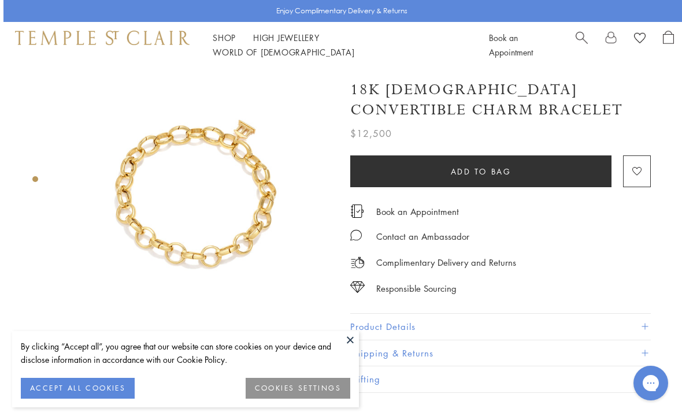
scroll to position [0, 2]
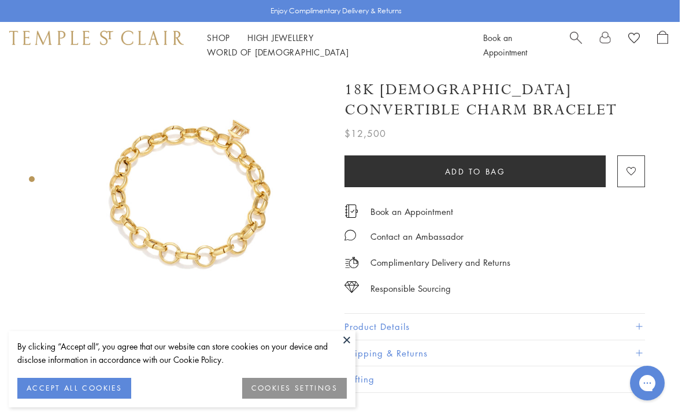
click at [227, 43] on link "Shop Shop" at bounding box center [218, 38] width 23 height 12
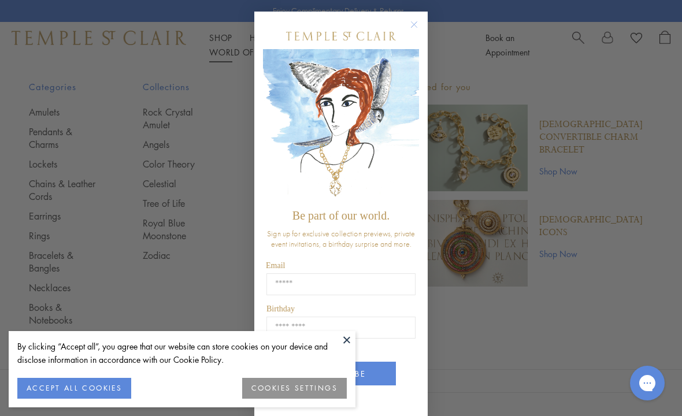
click at [414, 23] on circle "Close dialog" at bounding box center [415, 25] width 14 height 14
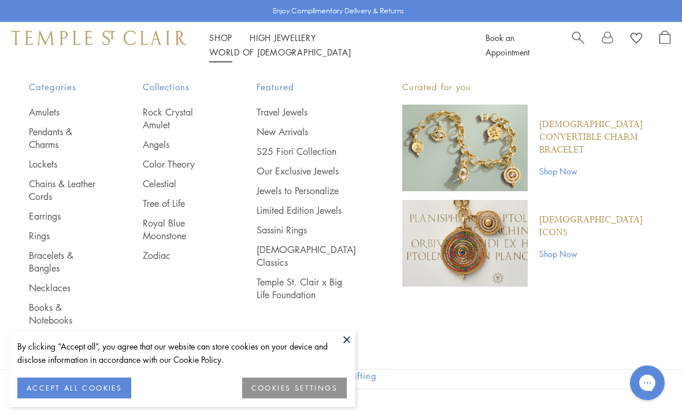
scroll to position [4, 0]
click at [97, 184] on link "Chains & Leather Cords" at bounding box center [63, 189] width 68 height 25
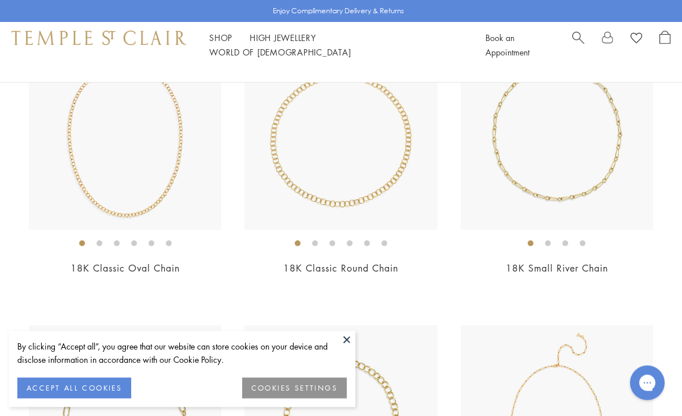
scroll to position [1327, 0]
click at [394, 147] on img at bounding box center [341, 134] width 193 height 193
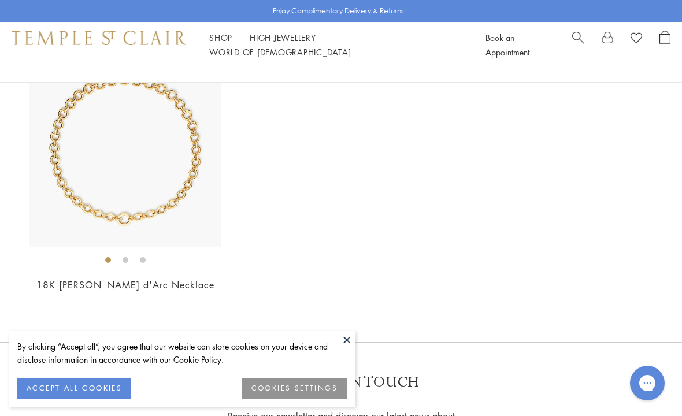
scroll to position [2225, 0]
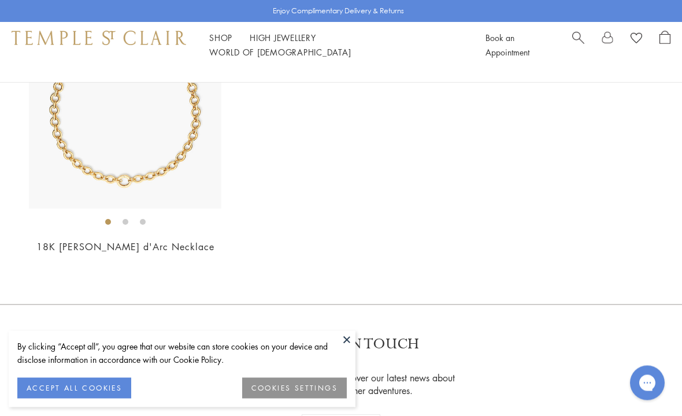
click at [190, 136] on img at bounding box center [125, 113] width 193 height 193
